Goal: Navigation & Orientation: Understand site structure

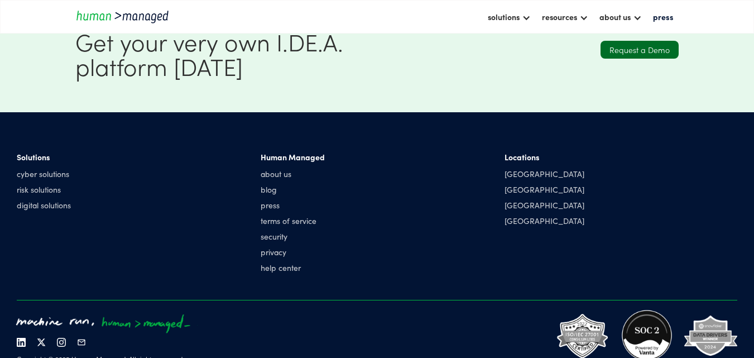
scroll to position [2632, 0]
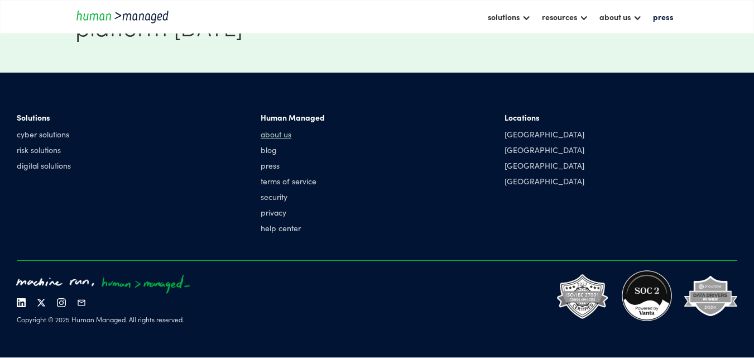
click at [273, 133] on link "about us" at bounding box center [292, 133] width 64 height 11
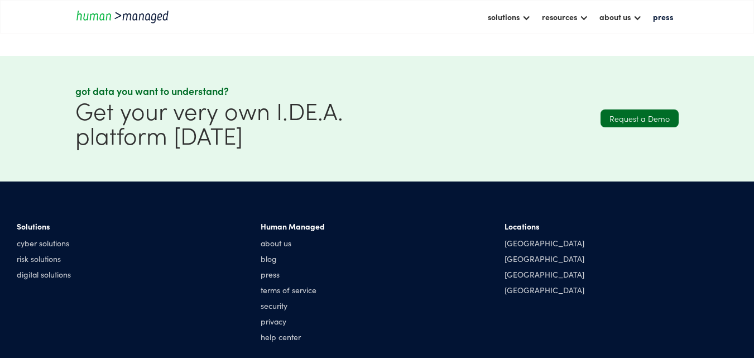
scroll to position [1373, 0]
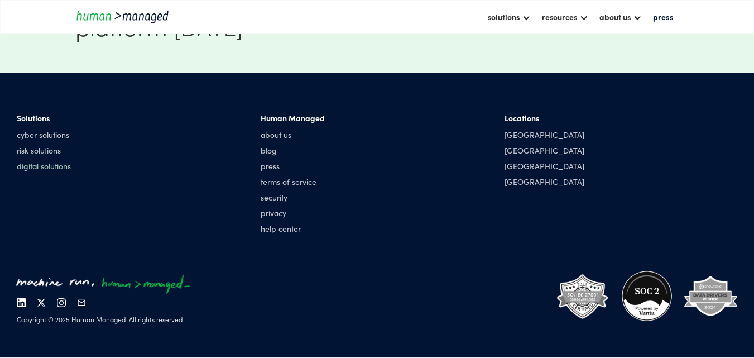
click at [67, 161] on link "digital solutions" at bounding box center [44, 165] width 54 height 11
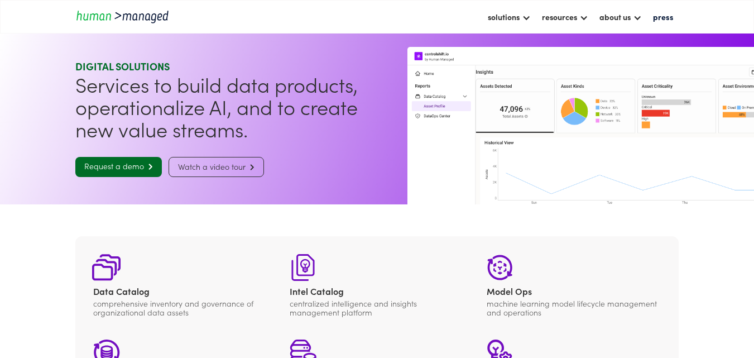
click at [136, 19] on img "home" at bounding box center [125, 16] width 100 height 15
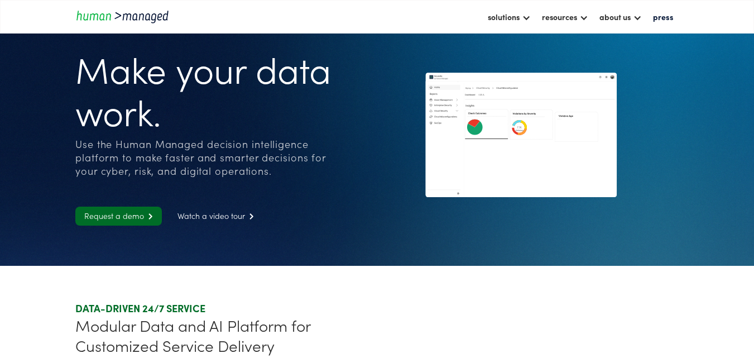
click at [287, 149] on div "Use the Human Managed decision intelligence platform to make faster and smarter…" at bounding box center [204, 157] width 259 height 40
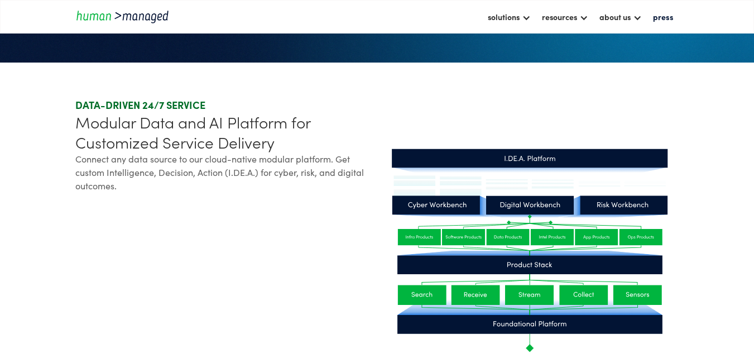
scroll to position [223, 0]
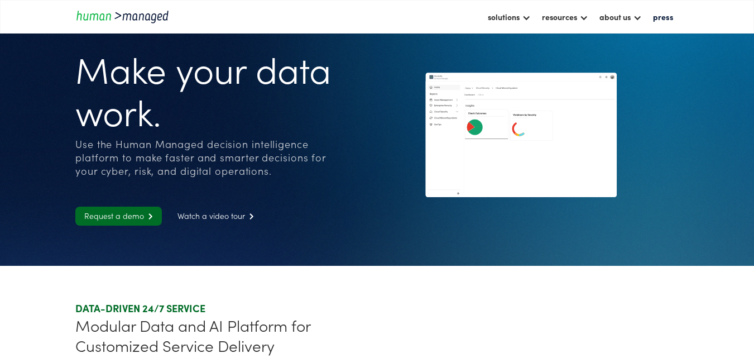
click at [259, 107] on h1 "Make your data work." at bounding box center [204, 89] width 259 height 85
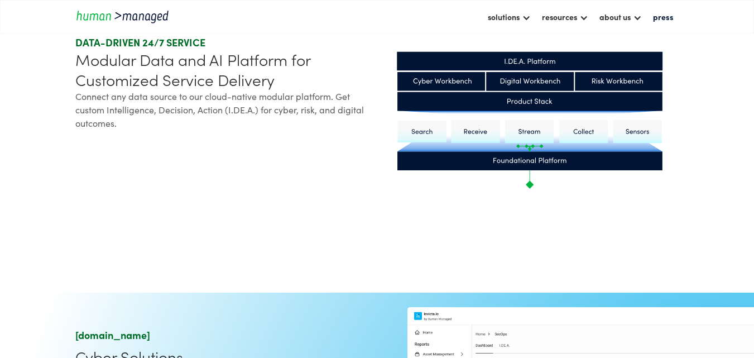
scroll to position [335, 0]
